Goal: Information Seeking & Learning: Learn about a topic

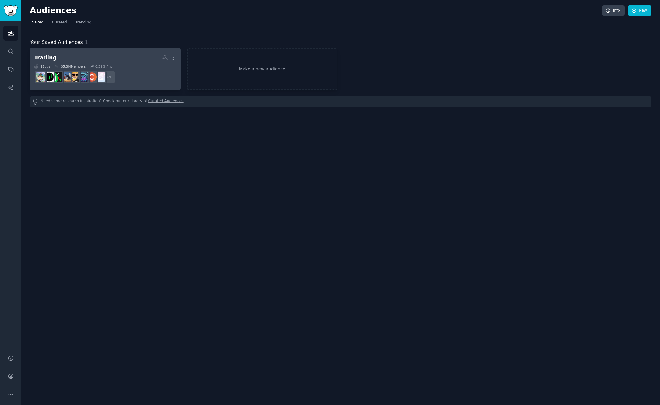
click at [123, 60] on h2 "Trading More" at bounding box center [105, 57] width 142 height 11
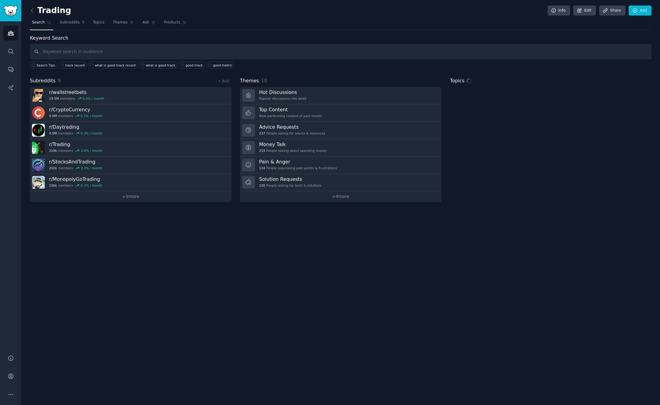
click at [268, 51] on input "text" at bounding box center [341, 52] width 622 height 16
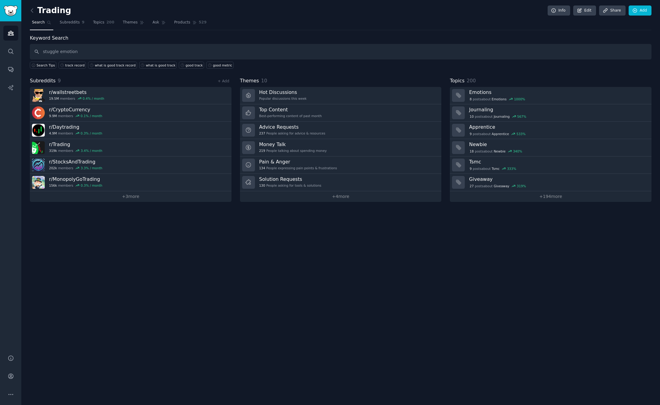
type input "stuggle emotion"
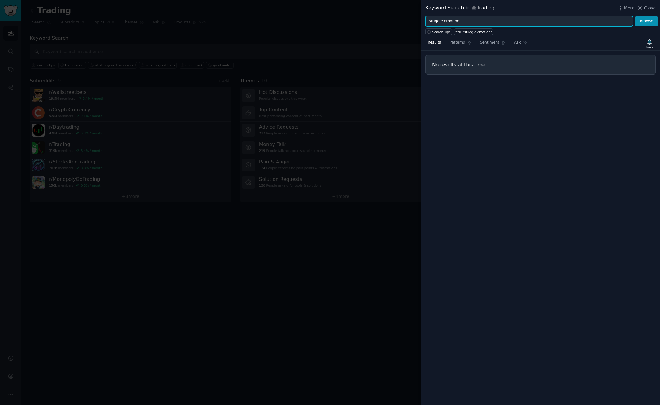
click at [433, 21] on input "stuggle emotion" at bounding box center [529, 21] width 207 height 10
type input "struggle emotion"
click at [635, 16] on button "Browse" at bounding box center [646, 21] width 23 height 10
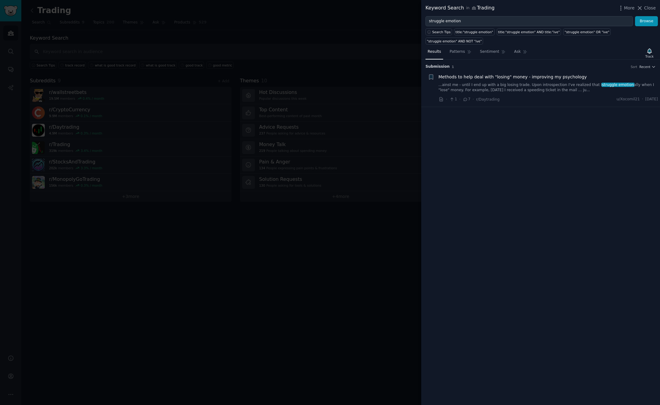
click at [496, 77] on span "Methods to help deal with "losing" money - improving my psychology" at bounding box center [513, 77] width 148 height 6
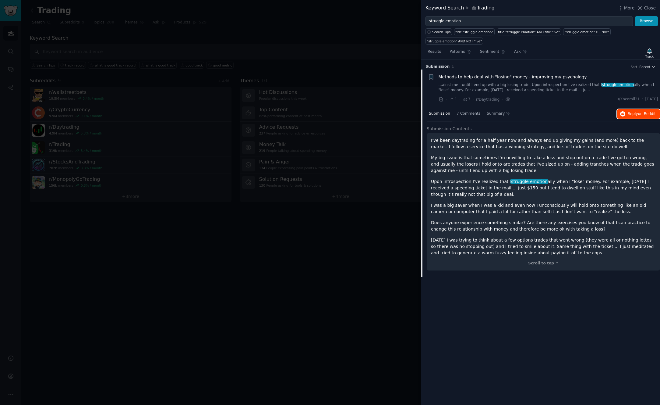
click at [636, 111] on span "Reply on Reddit" at bounding box center [642, 113] width 28 height 5
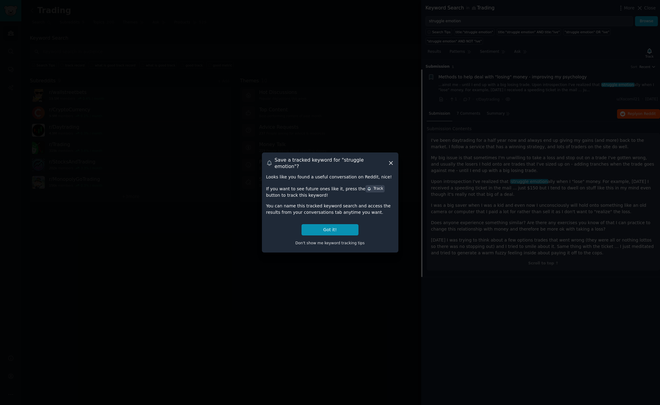
click at [355, 136] on div at bounding box center [330, 202] width 660 height 405
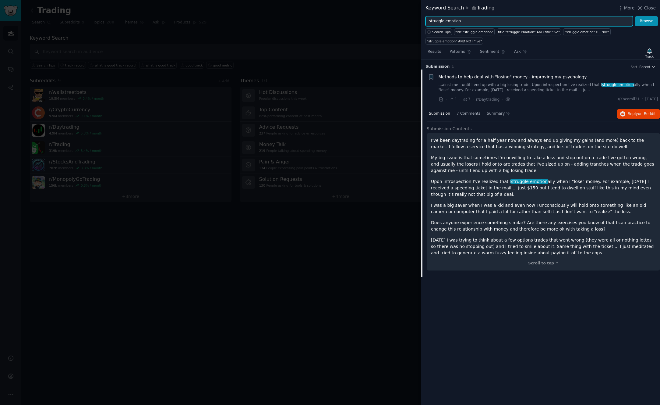
drag, startPoint x: 444, startPoint y: 19, endPoint x: 389, endPoint y: 13, distance: 55.8
click at [389, 13] on div "Keyword Search in Trading More Close struggle emotion Browse Search Tips title:…" at bounding box center [330, 202] width 660 height 405
click at [635, 16] on button "Browse" at bounding box center [646, 21] width 23 height 10
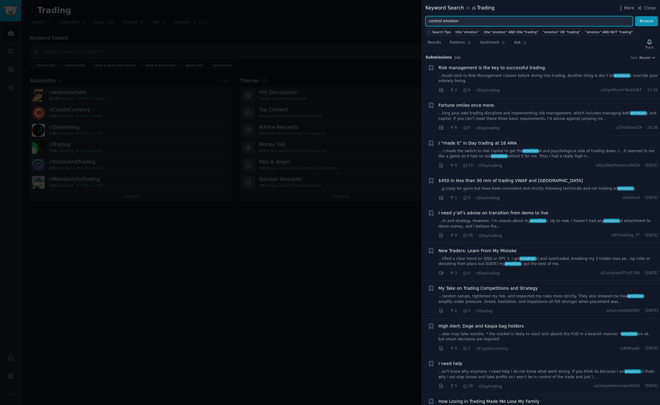
click at [635, 16] on button "Browse" at bounding box center [646, 21] width 23 height 10
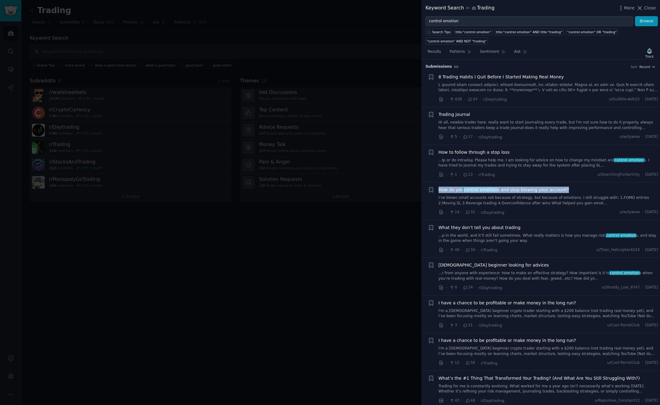
click at [510, 188] on span "How do you control emotion s and stop blowing your account?" at bounding box center [504, 189] width 131 height 6
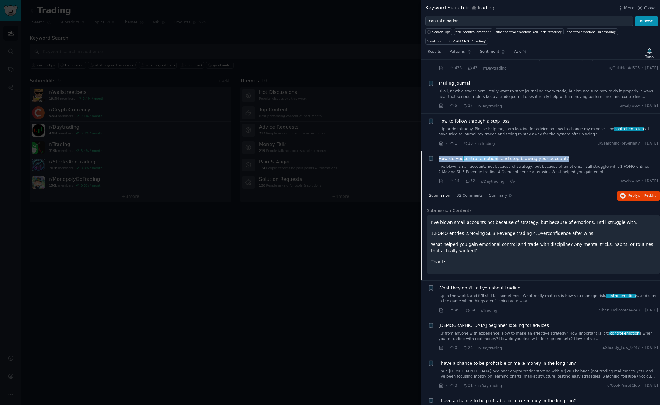
scroll to position [122, 0]
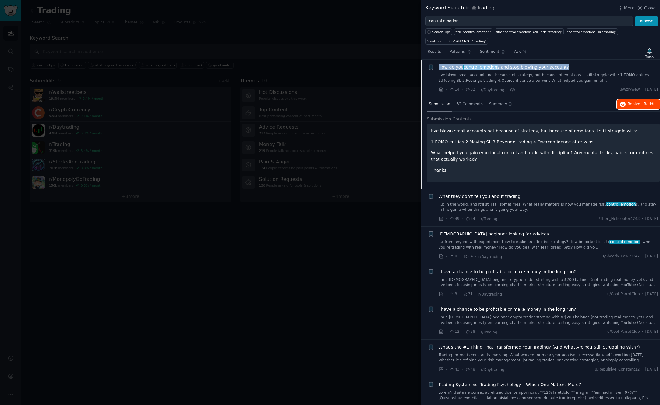
click at [649, 104] on span "on Reddit" at bounding box center [647, 104] width 18 height 4
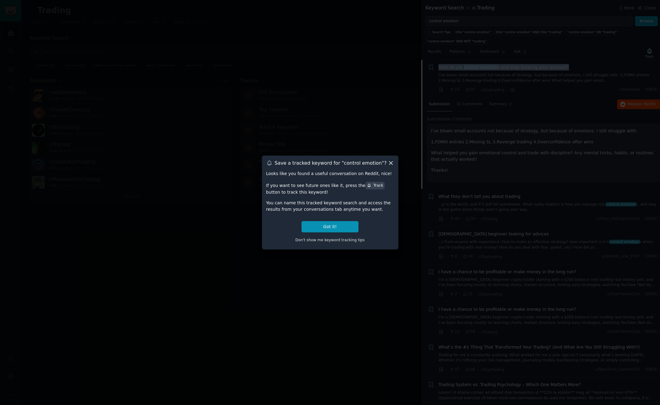
click at [392, 162] on icon at bounding box center [390, 162] width 3 height 3
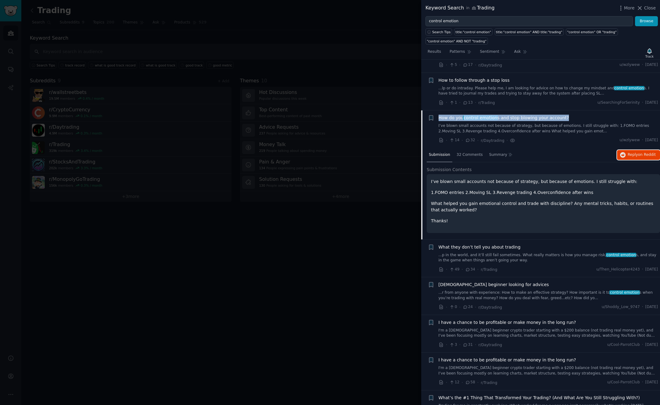
scroll to position [0, 0]
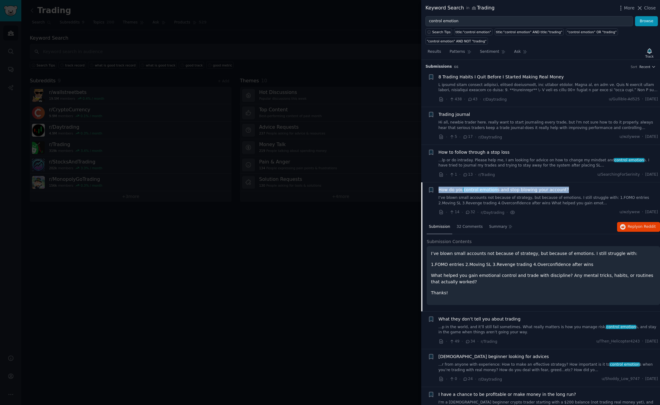
click at [527, 77] on span "8 Trading Habits I Quit Before I Started Making Real Money" at bounding box center [501, 77] width 125 height 6
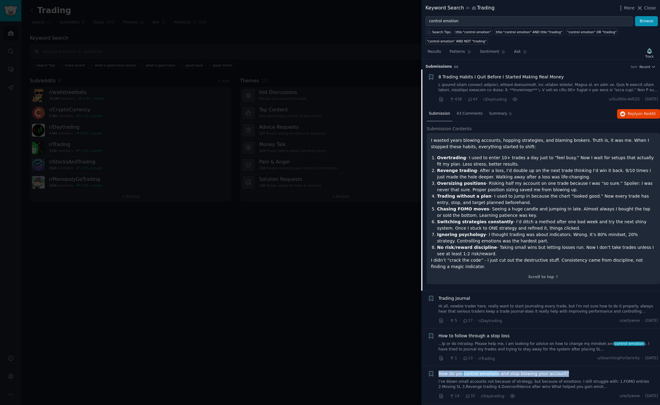
scroll to position [10, 0]
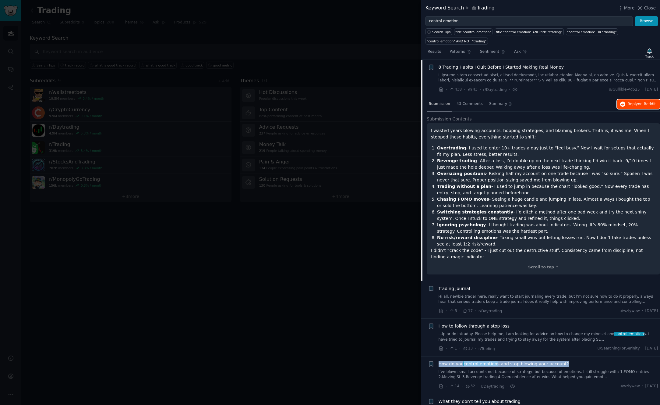
click at [631, 104] on span "Reply on Reddit" at bounding box center [642, 103] width 28 height 5
click at [578, 64] on div "8 Trading Habits I Quit Before I Started Making Real Money" at bounding box center [549, 67] width 220 height 6
click at [539, 66] on span "8 Trading Habits I Quit Before I Started Making Real Money" at bounding box center [501, 67] width 125 height 6
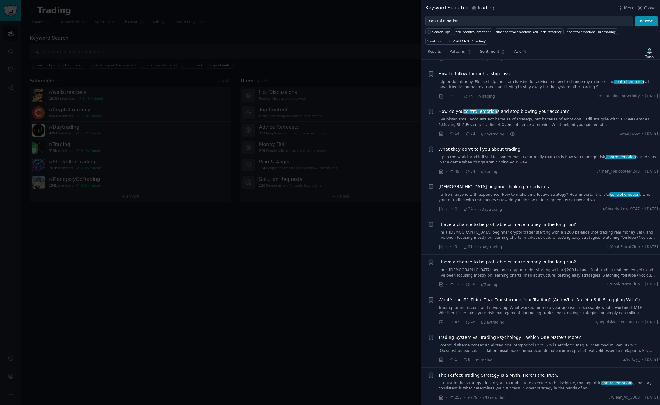
scroll to position [79, 0]
click at [494, 149] on span "What they don’t tell you about trading" at bounding box center [480, 148] width 82 height 6
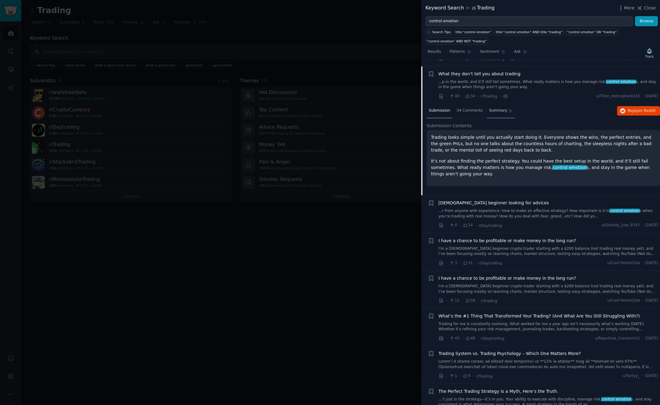
scroll to position [160, 0]
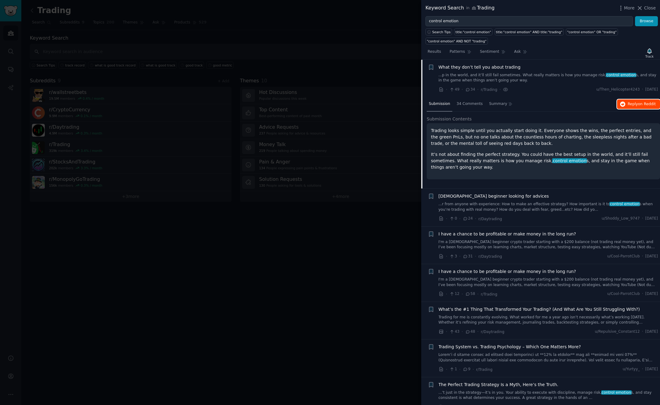
click at [621, 104] on icon "button" at bounding box center [622, 103] width 5 height 5
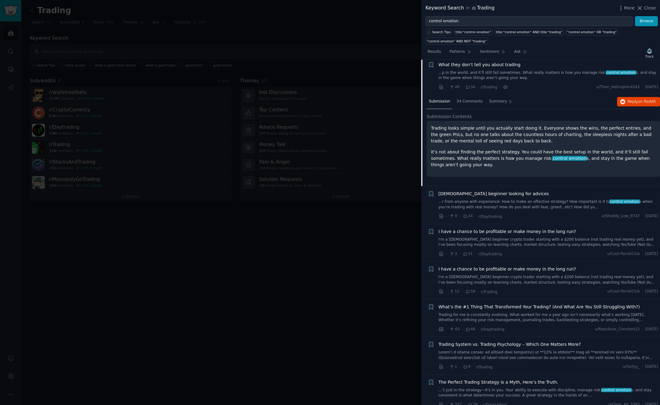
click at [533, 307] on span "What’s the #1 Thing That Transformed Your Trading? (And What Are You Still Stru…" at bounding box center [539, 306] width 201 height 6
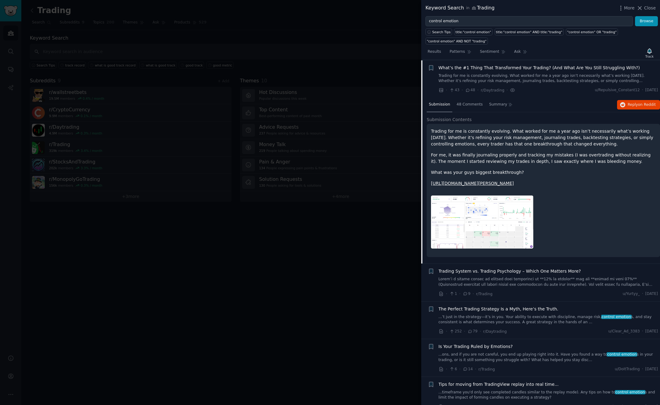
scroll to position [311, 0]
click at [621, 100] on button "Reply on Reddit" at bounding box center [638, 104] width 43 height 10
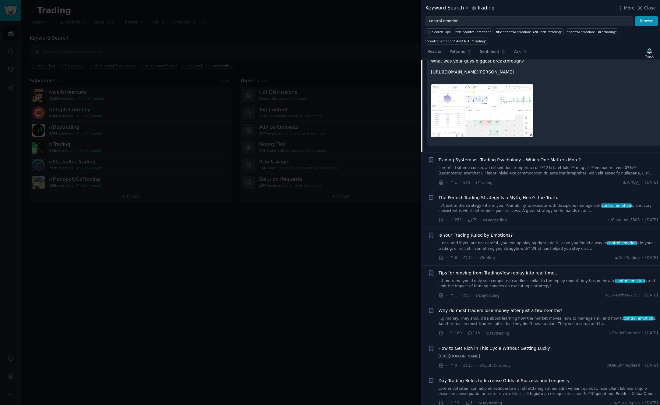
scroll to position [545, 0]
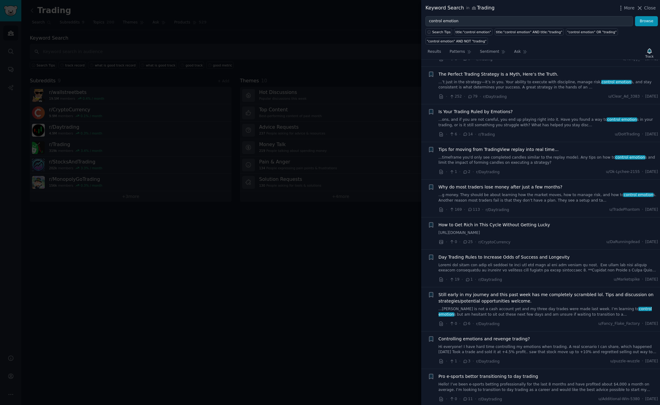
click at [531, 77] on span "The Perfect Trading Strategy Is a Myth, Here’s the Truth." at bounding box center [499, 74] width 120 height 6
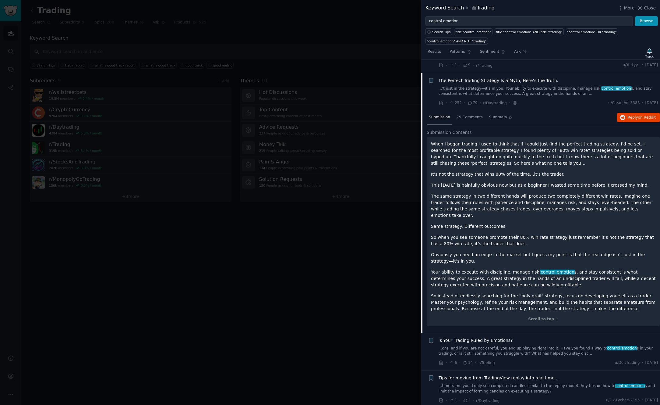
scroll to position [386, 0]
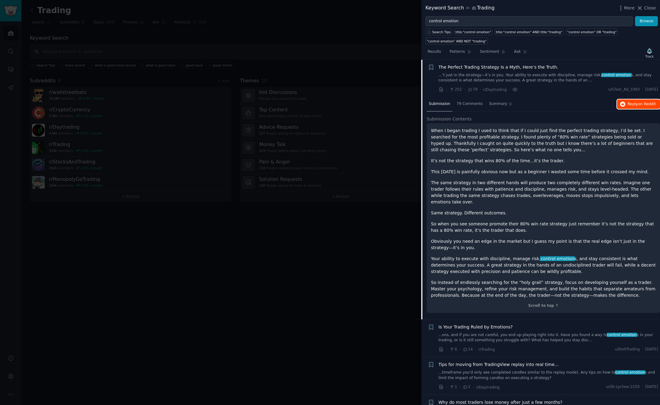
click at [638, 105] on span "on Reddit" at bounding box center [647, 104] width 18 height 4
click at [483, 21] on input "control emotion" at bounding box center [529, 21] width 207 height 10
click at [635, 16] on button "Browse" at bounding box center [646, 21] width 23 height 10
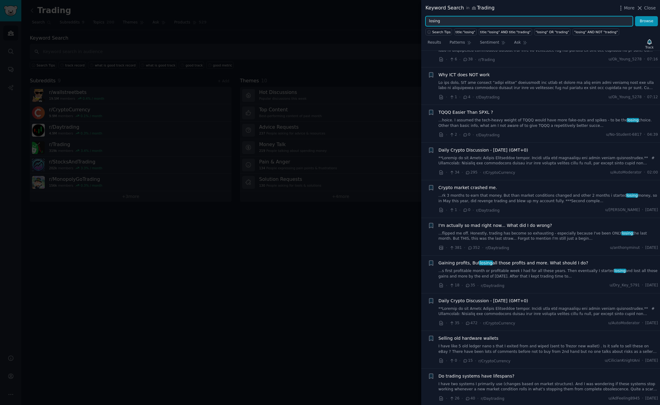
scroll to position [323, 0]
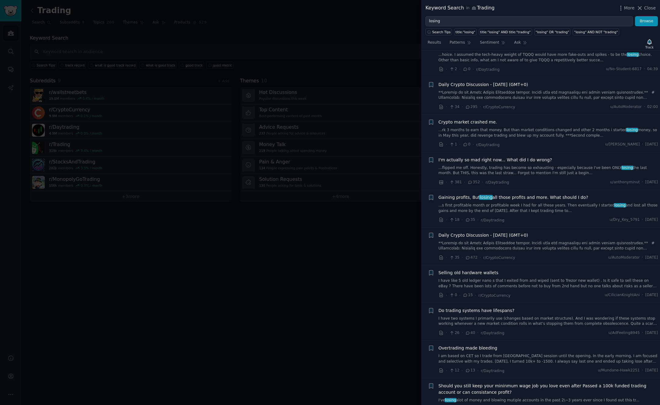
click at [539, 196] on span "Gaining profits, But losing all those profits and more. What should I do?" at bounding box center [514, 197] width 150 height 6
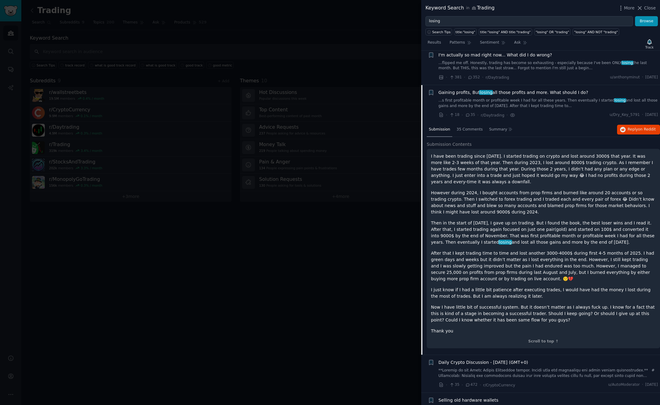
scroll to position [462, 0]
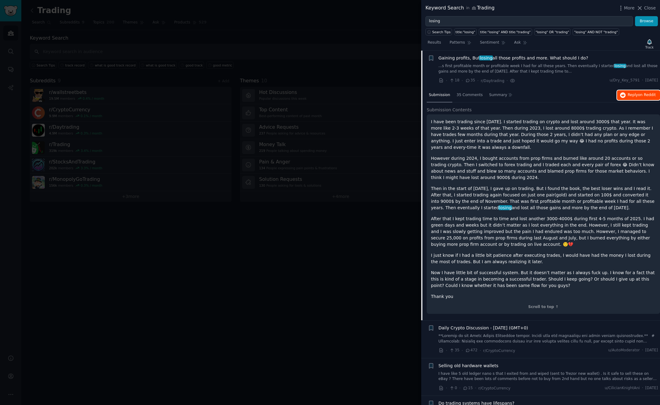
click at [641, 96] on span "on Reddit" at bounding box center [647, 95] width 18 height 4
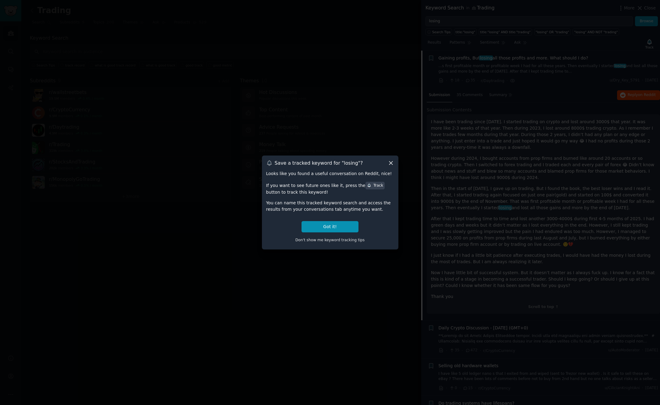
click at [390, 162] on icon at bounding box center [391, 163] width 6 height 6
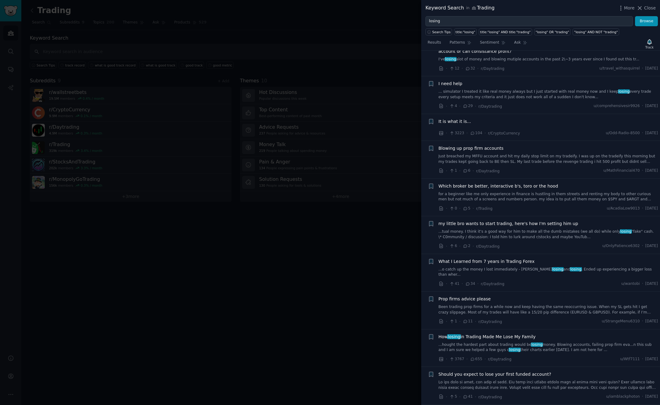
scroll to position [985, 0]
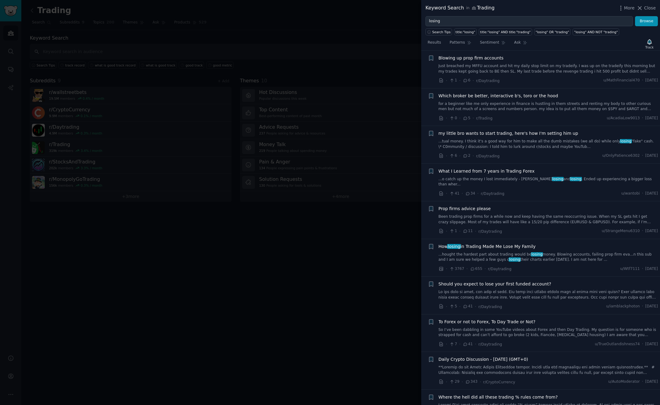
click at [499, 243] on span "How losing in Trading Made Me Lose My Family" at bounding box center [487, 246] width 97 height 6
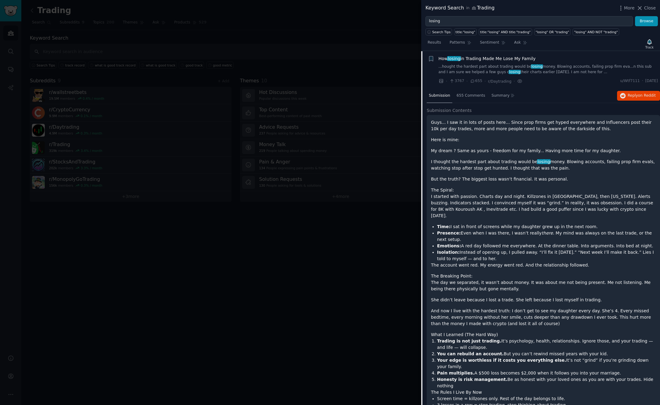
scroll to position [966, 0]
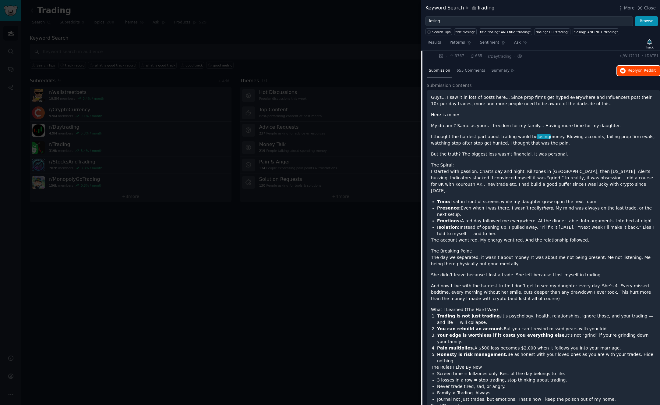
click at [640, 68] on span "on Reddit" at bounding box center [647, 70] width 18 height 4
click at [512, 23] on input "losing" at bounding box center [529, 21] width 207 height 10
type input "losing profit"
click at [635, 16] on button "Browse" at bounding box center [646, 21] width 23 height 10
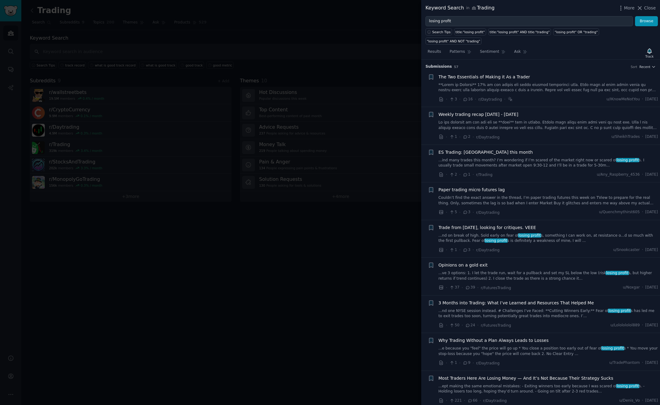
click at [504, 74] on span "The Two Essentials of Making it As a Trader" at bounding box center [485, 77] width 92 height 6
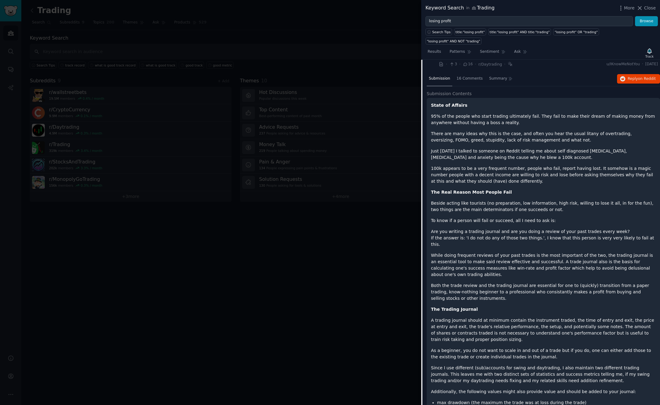
scroll to position [49, 0]
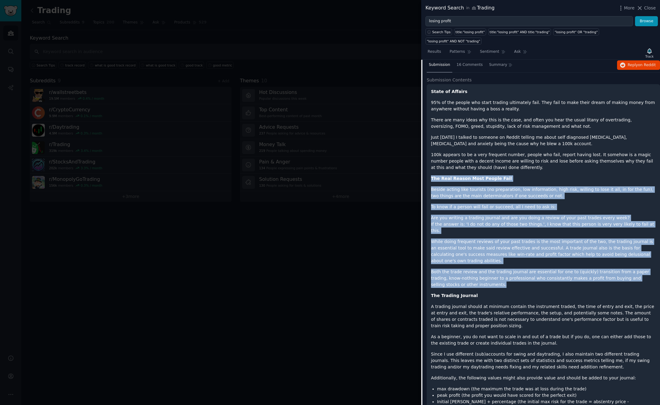
drag, startPoint x: 431, startPoint y: 168, endPoint x: 515, endPoint y: 269, distance: 131.5
copy div "The Real Reason Most People Fail Beside acting like tourists (no preparation, l…"
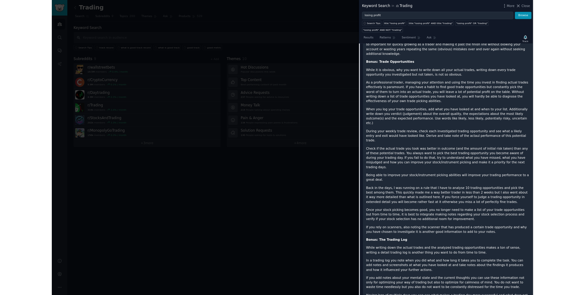
scroll to position [1359, 0]
